Goal: Information Seeking & Learning: Learn about a topic

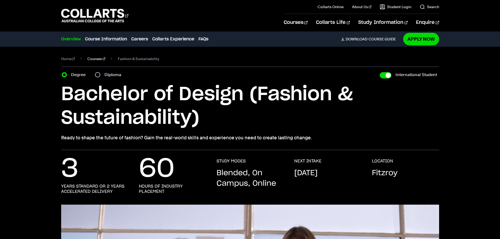
click at [93, 59] on link "Courses" at bounding box center [96, 58] width 18 height 7
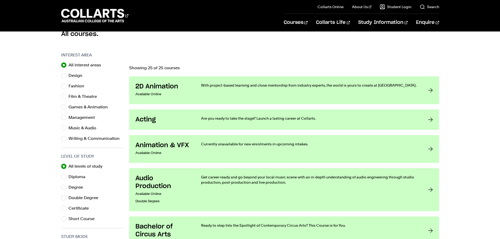
scroll to position [158, 0]
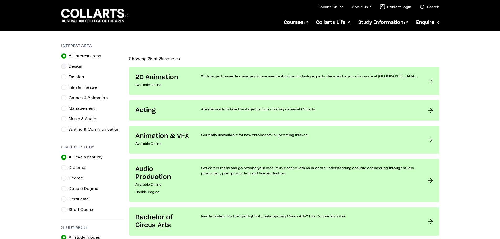
click at [78, 67] on label "Design" at bounding box center [78, 66] width 18 height 7
click at [66, 67] on input "Design" at bounding box center [63, 66] width 5 height 5
radio input "true"
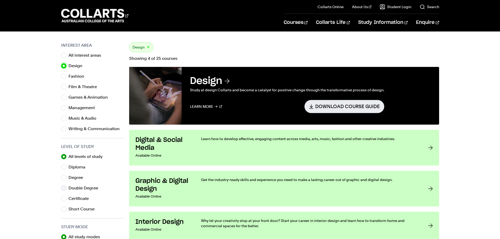
scroll to position [158, 0]
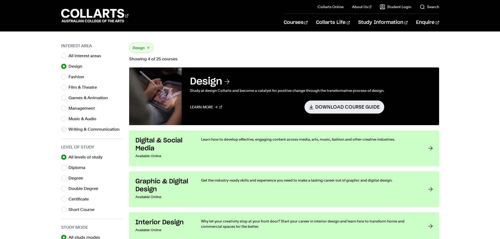
click at [94, 131] on label "Writing & Communication" at bounding box center [96, 129] width 55 height 7
click at [66, 131] on input "Writing & Communication" at bounding box center [63, 129] width 5 height 5
radio input "true"
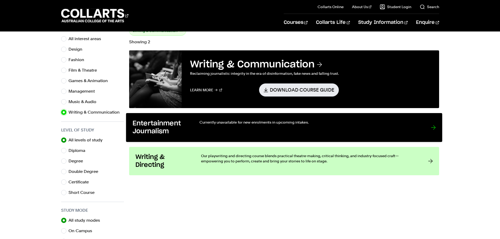
scroll to position [184, 0]
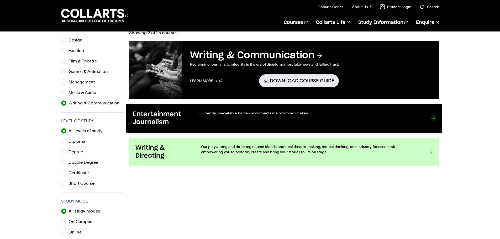
click at [352, 124] on div "Currently unavailable for new enrolments in upcoming intakes." at bounding box center [309, 119] width 221 height 16
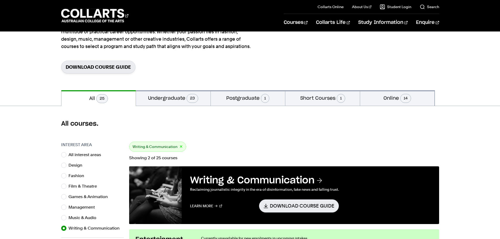
scroll to position [53, 0]
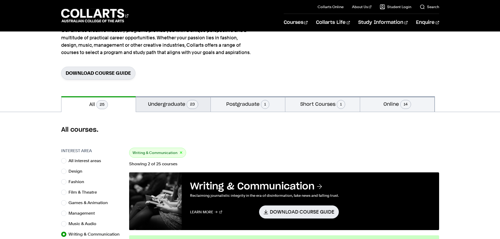
click at [192, 106] on span "23" at bounding box center [193, 104] width 12 height 9
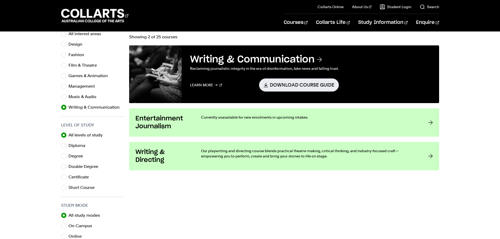
scroll to position [184, 0]
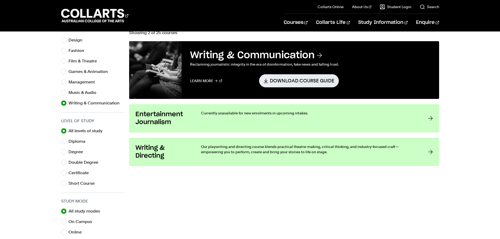
click at [240, 110] on link "Entertainment Journalism Currently unavailable for new enrolments in upcoming i…" at bounding box center [284, 118] width 310 height 28
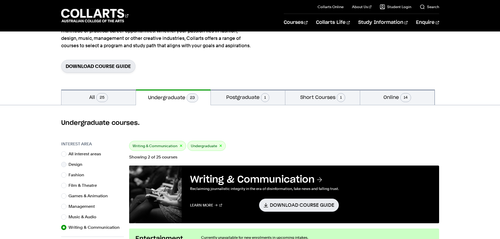
scroll to position [0, 0]
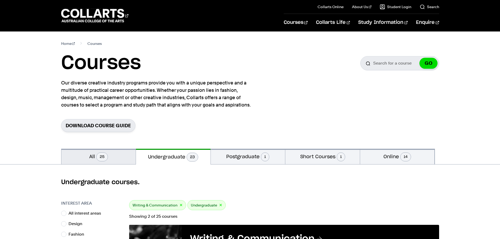
click at [113, 161] on button "All 25" at bounding box center [98, 157] width 75 height 16
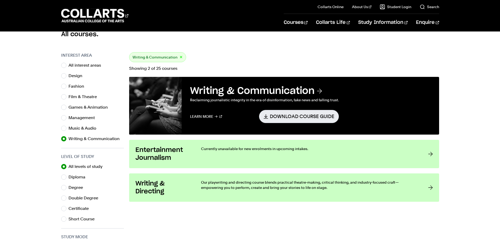
scroll to position [131, 0]
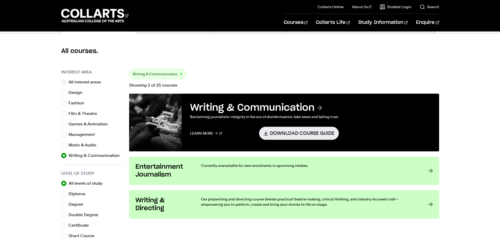
click at [84, 82] on label "All interest areas" at bounding box center [87, 82] width 37 height 7
click at [66, 82] on input "All interest areas" at bounding box center [63, 82] width 5 height 5
radio input "true"
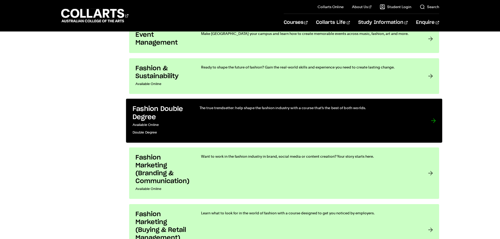
scroll to position [604, 0]
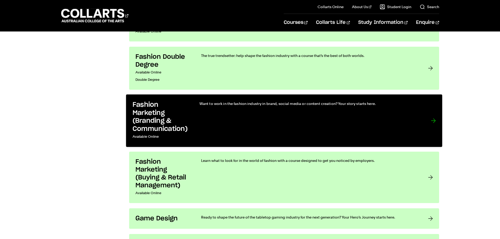
click at [214, 117] on div "Want to work in the fashion industry in brand, social media or content creation…" at bounding box center [309, 121] width 221 height 40
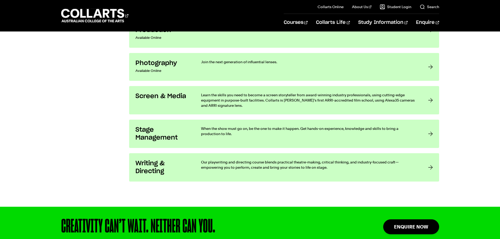
scroll to position [1025, 0]
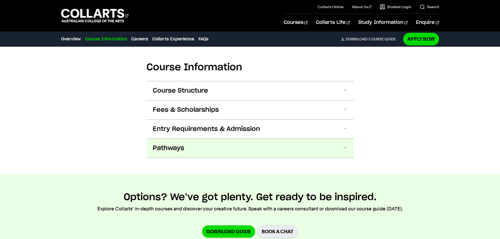
scroll to position [525, 0]
